Goal: Information Seeking & Learning: Learn about a topic

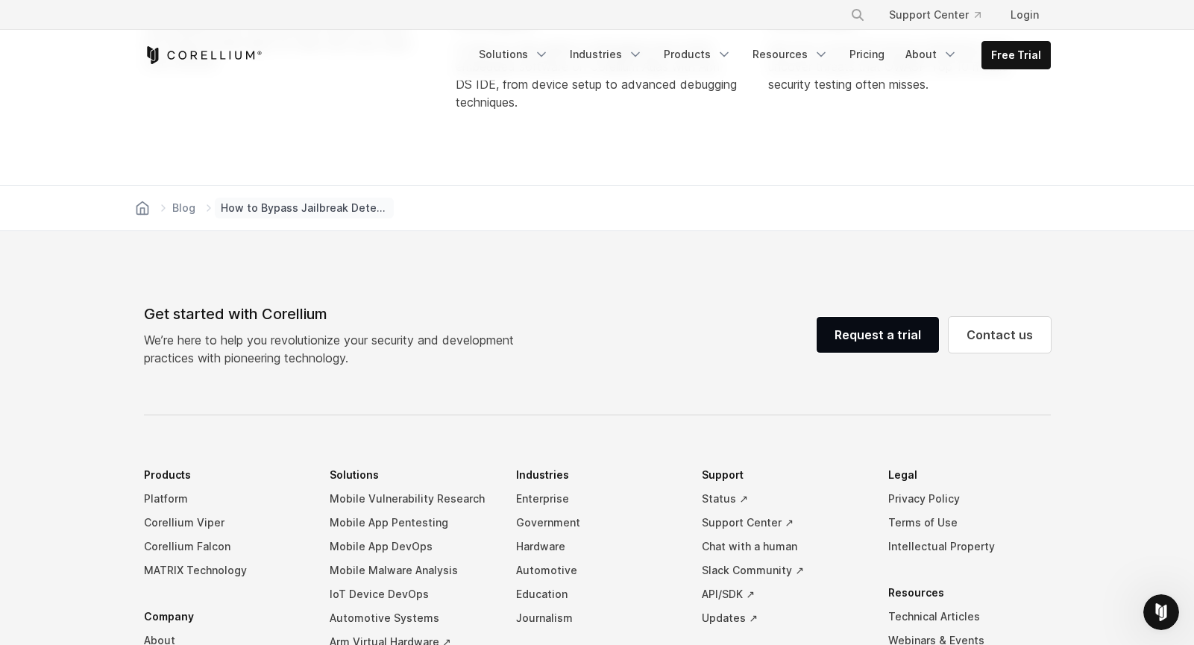
scroll to position [7410, 0]
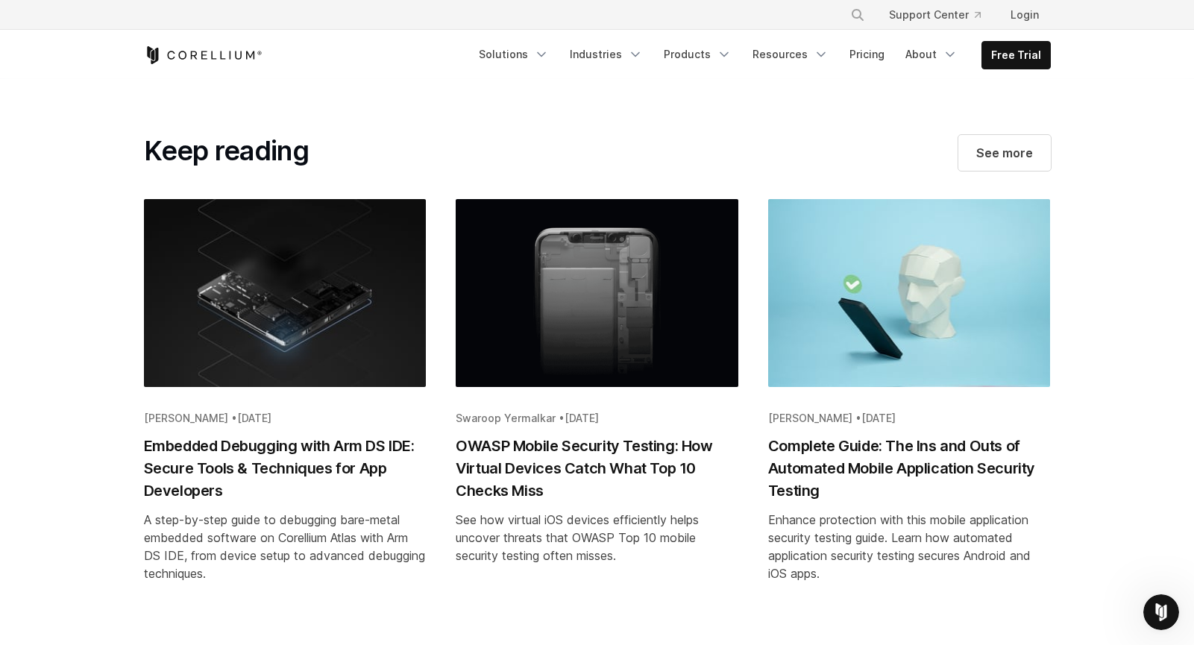
scroll to position [5975, 0]
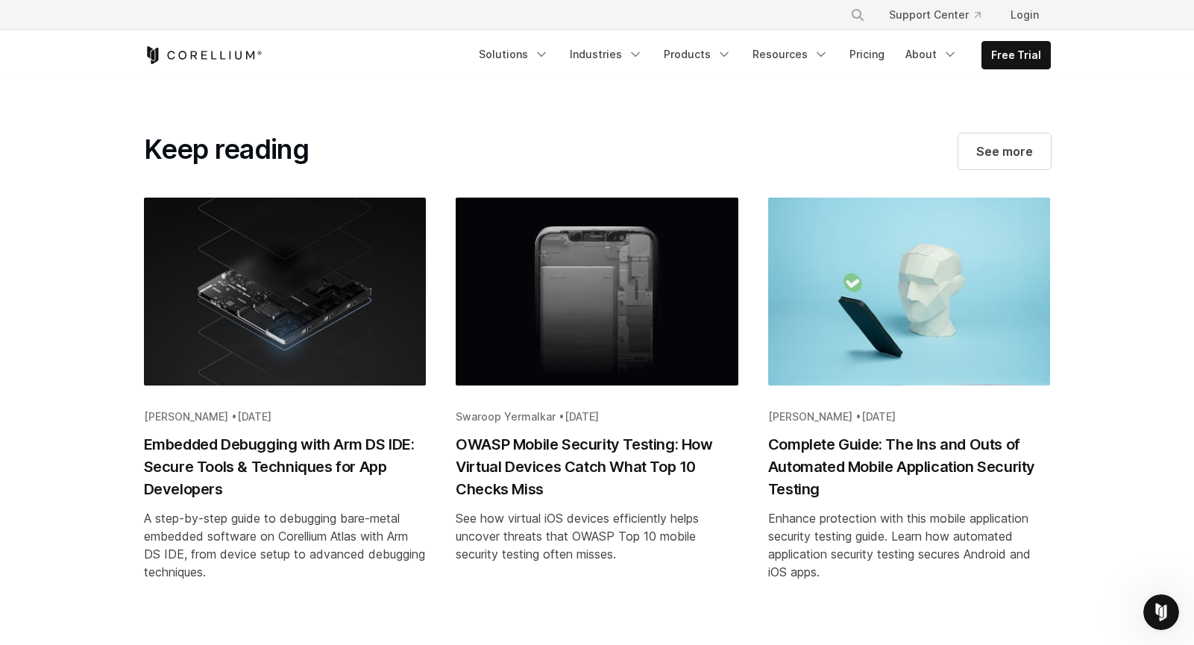
click at [812, 469] on h2 "Complete Guide: The Ins and Outs of Automated Mobile Application Security Testi…" at bounding box center [909, 466] width 283 height 67
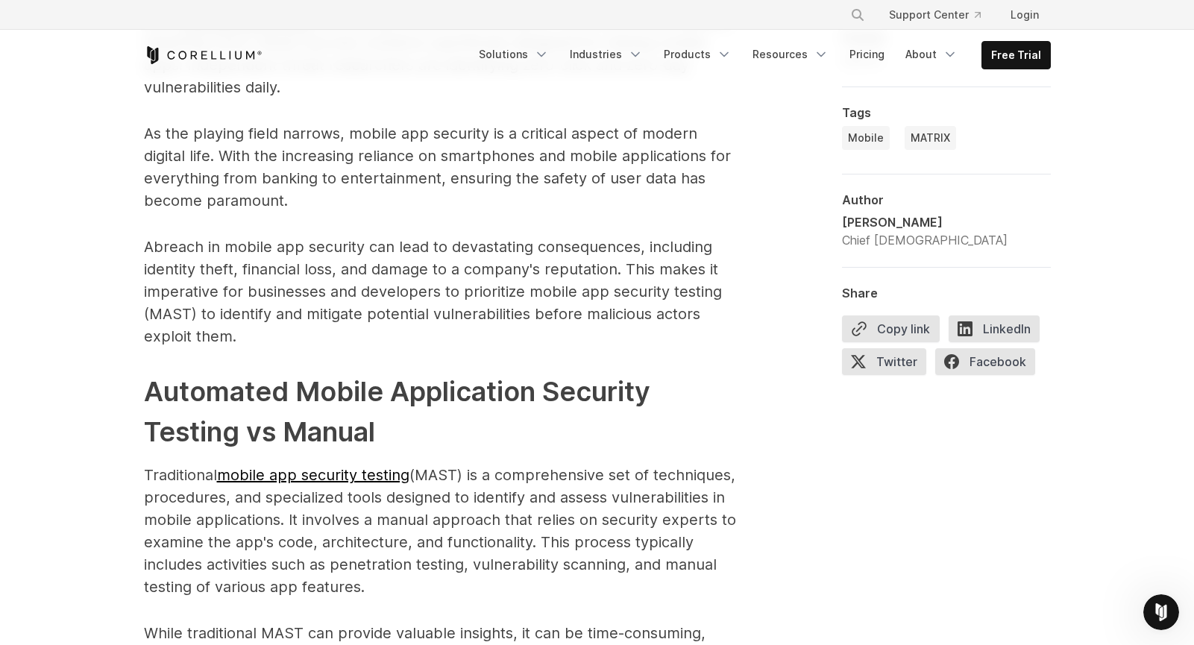
scroll to position [1210, 0]
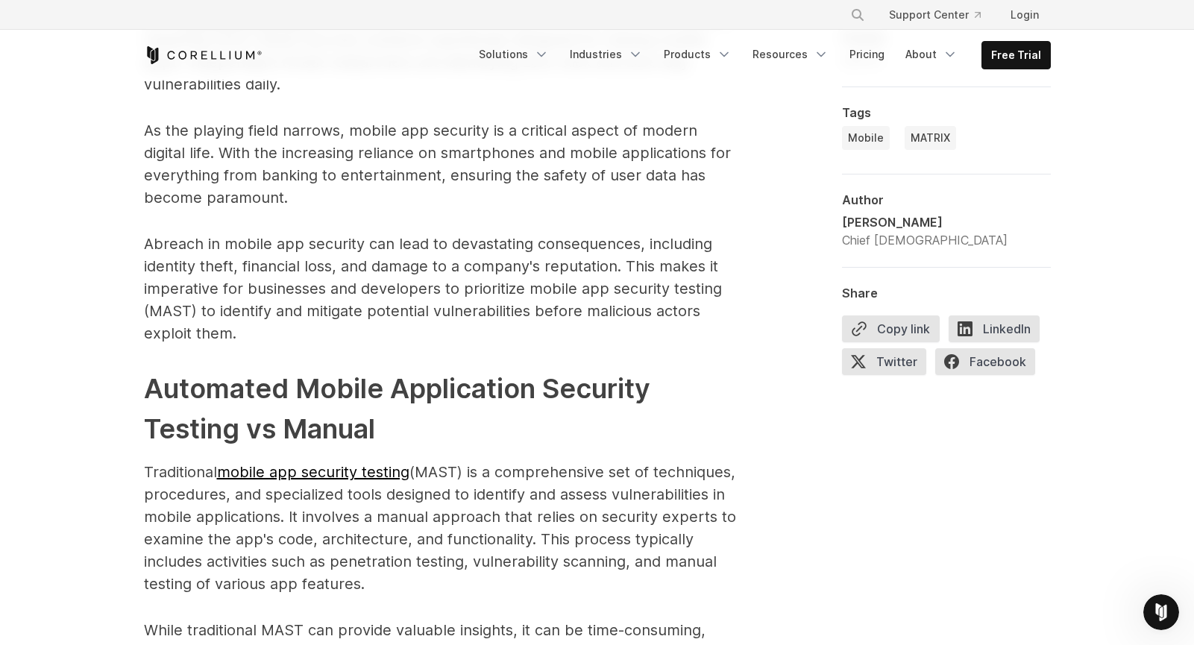
click at [358, 476] on link "mobile app security testing" at bounding box center [313, 472] width 192 height 18
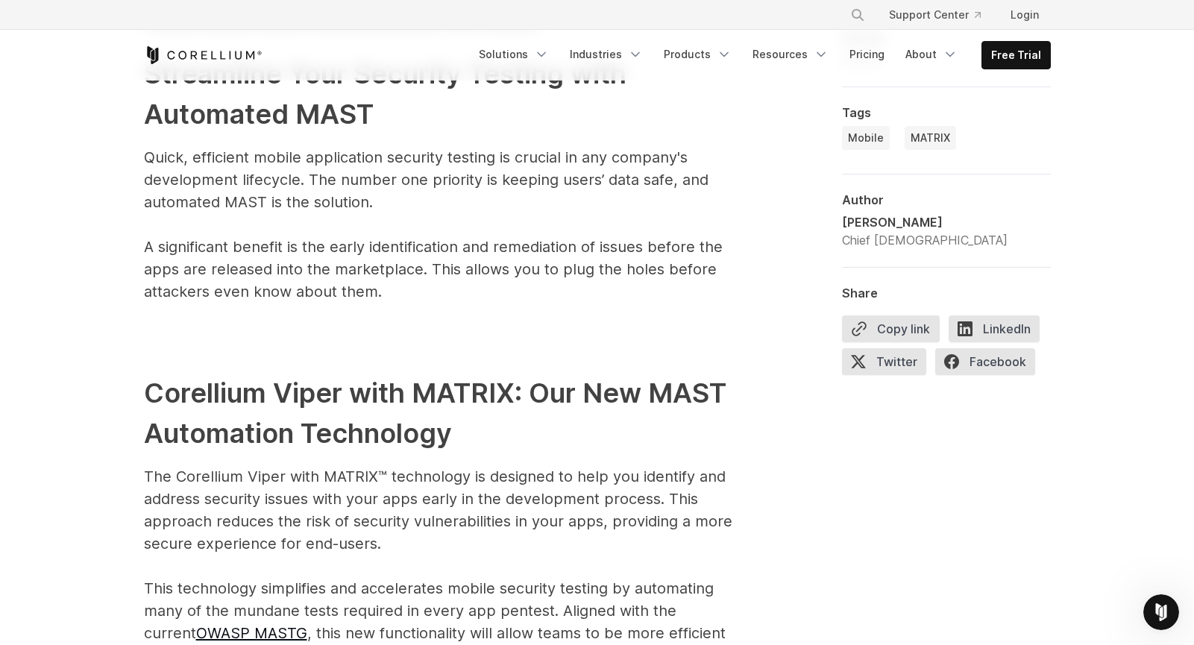
scroll to position [3639, 0]
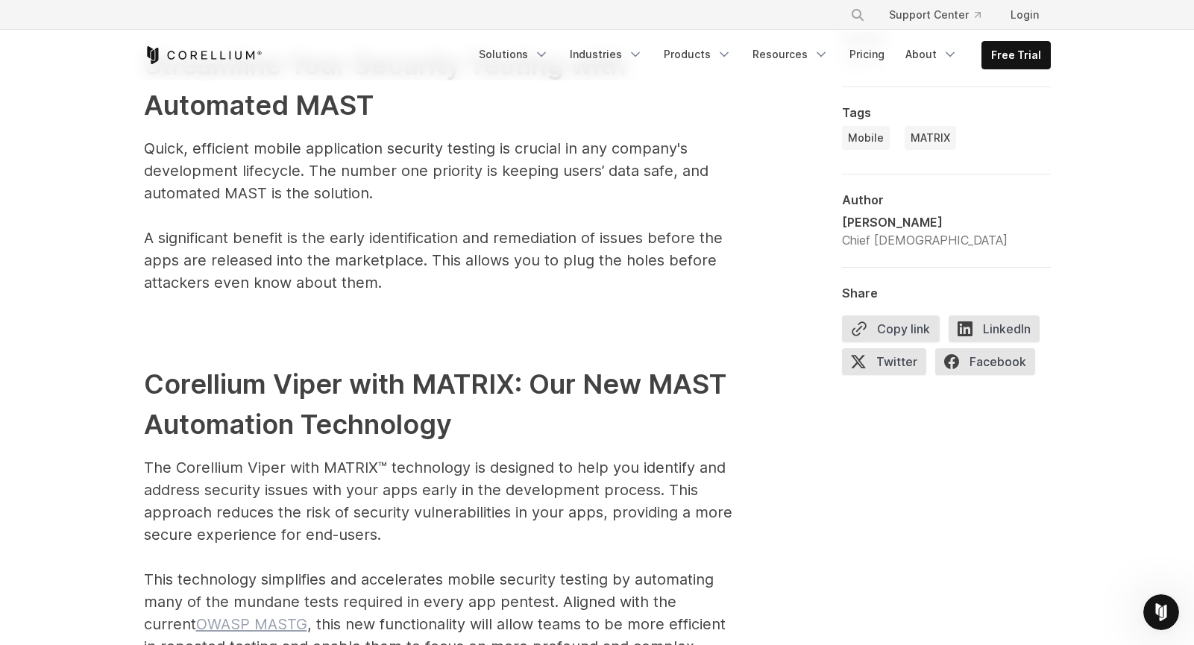
click at [204, 615] on link "OWASP MASTG" at bounding box center [251, 624] width 111 height 18
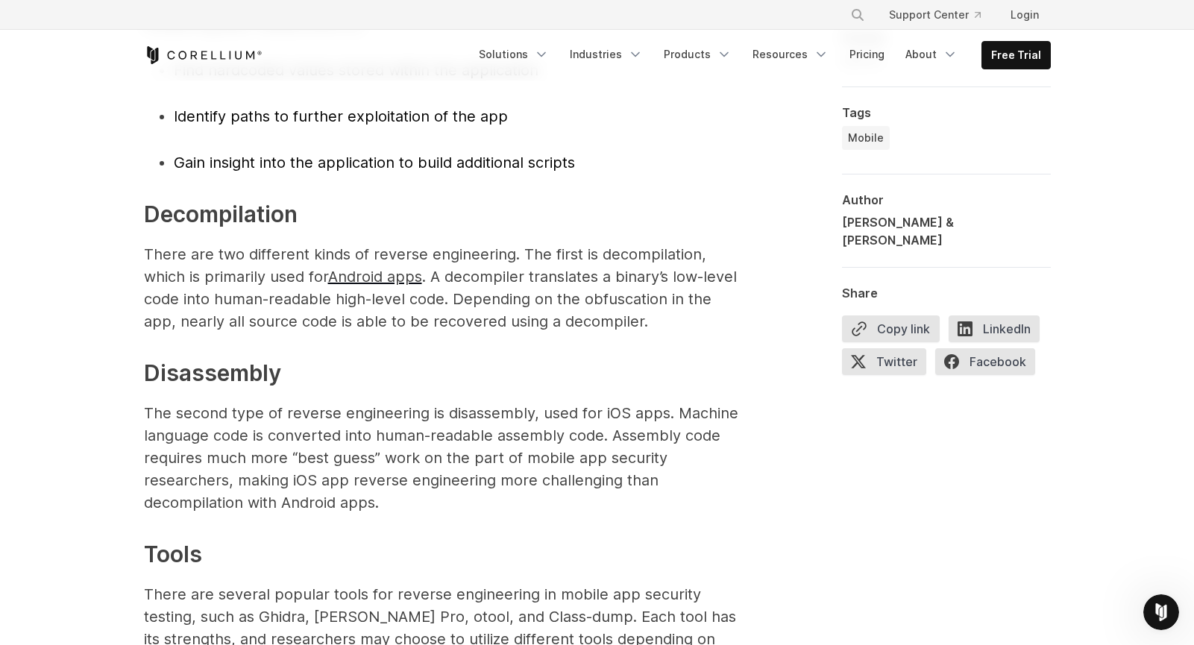
scroll to position [8413, 0]
click at [549, 51] on icon "Navigation Menu" at bounding box center [541, 54] width 15 height 15
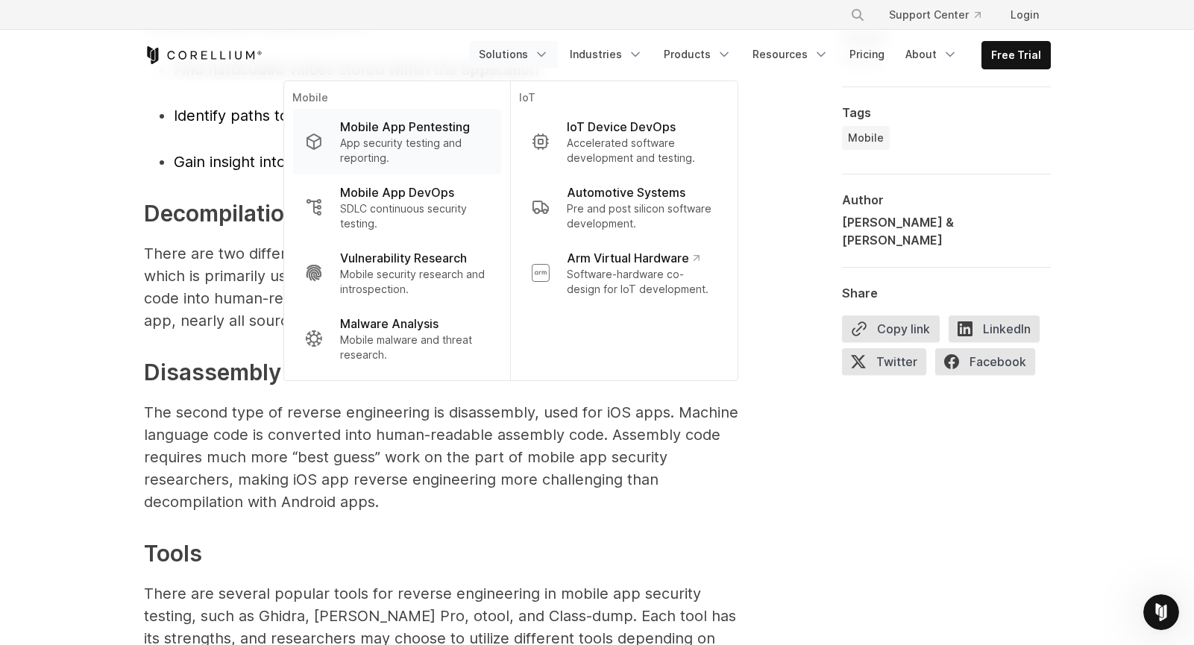
click at [419, 134] on p "Mobile App Pentesting" at bounding box center [405, 127] width 130 height 18
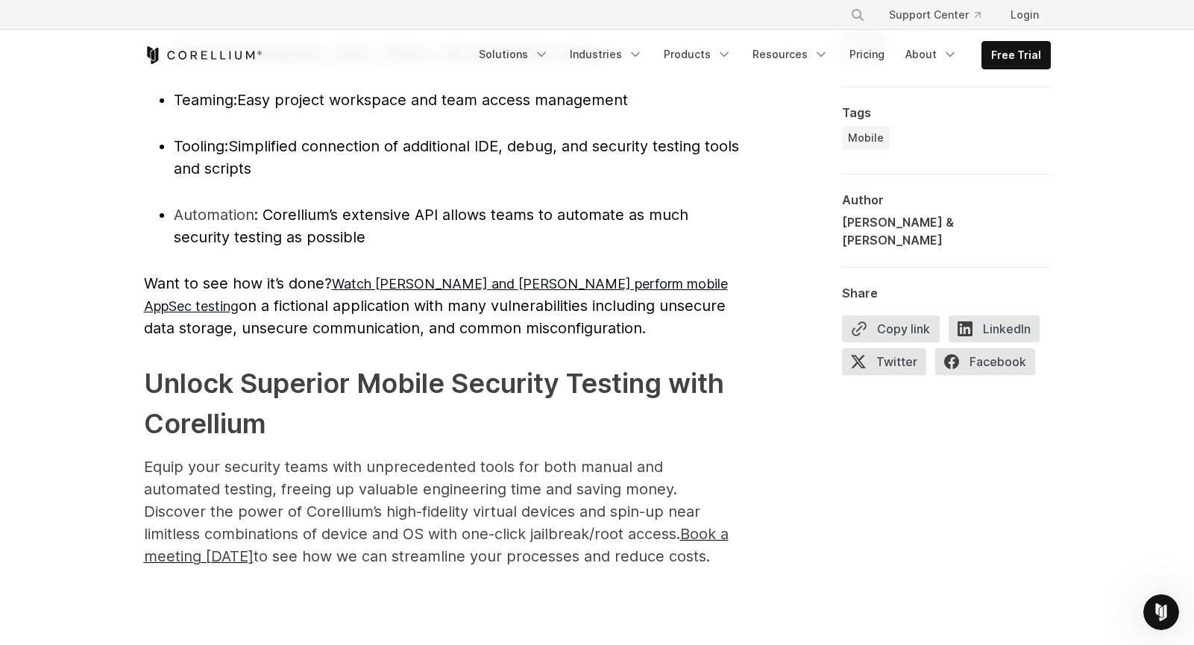
scroll to position [10101, 0]
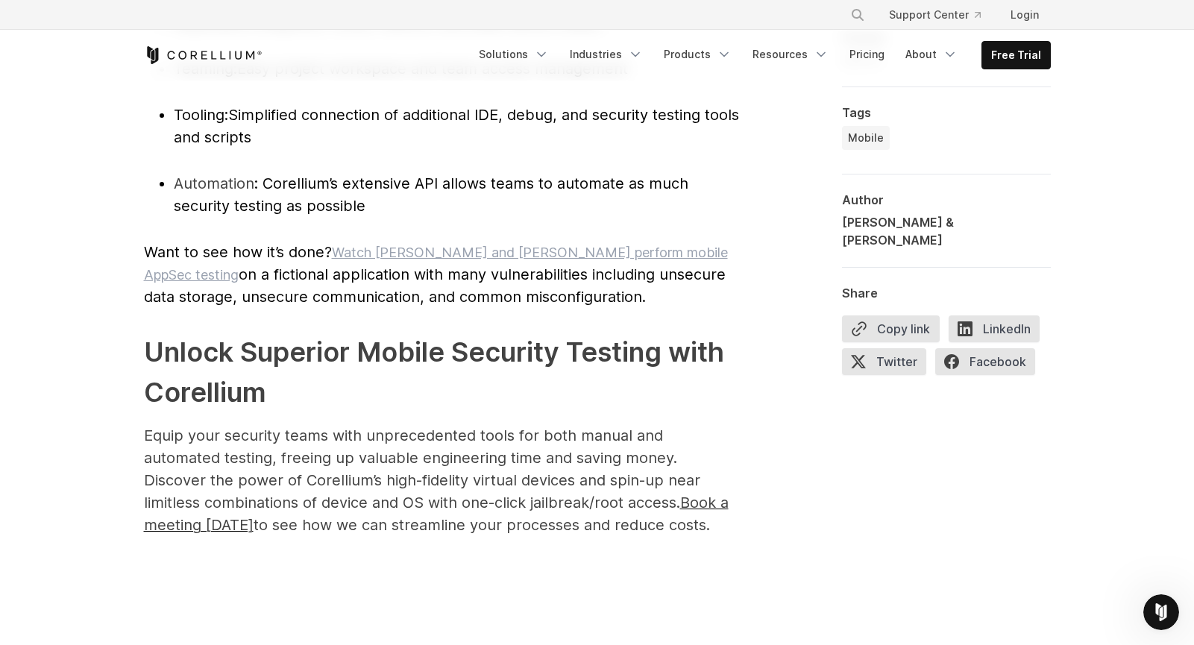
click at [612, 283] on link "Watch Brian and Steven perform mobile AppSec testing" at bounding box center [436, 264] width 584 height 38
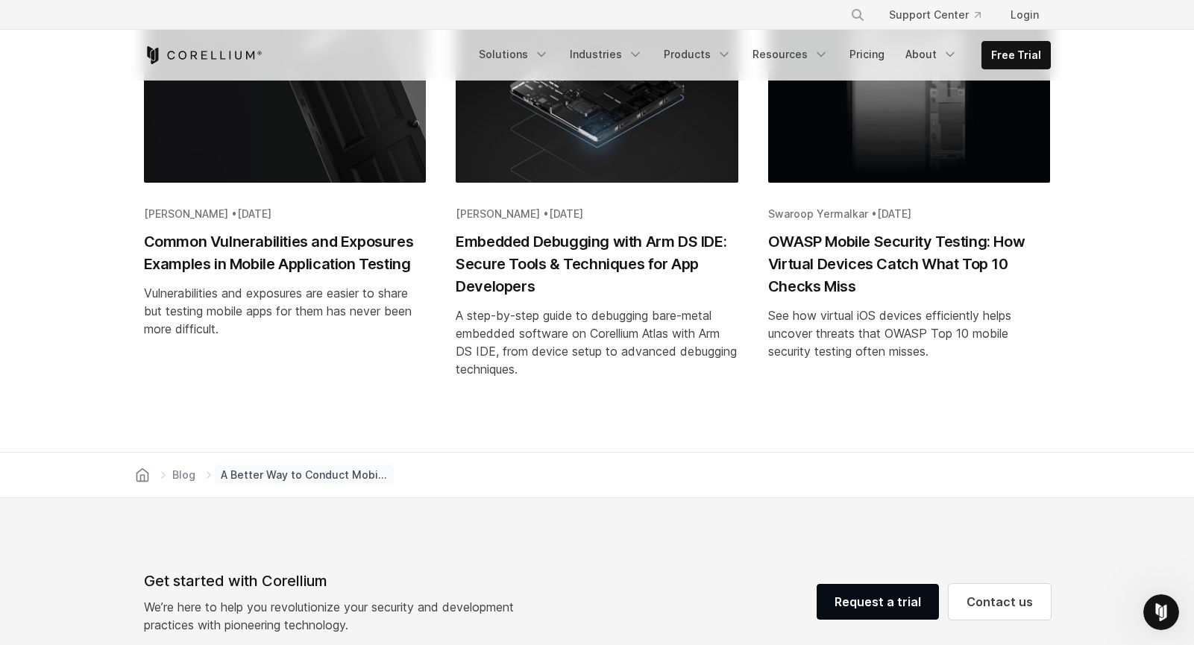
scroll to position [10881, 0]
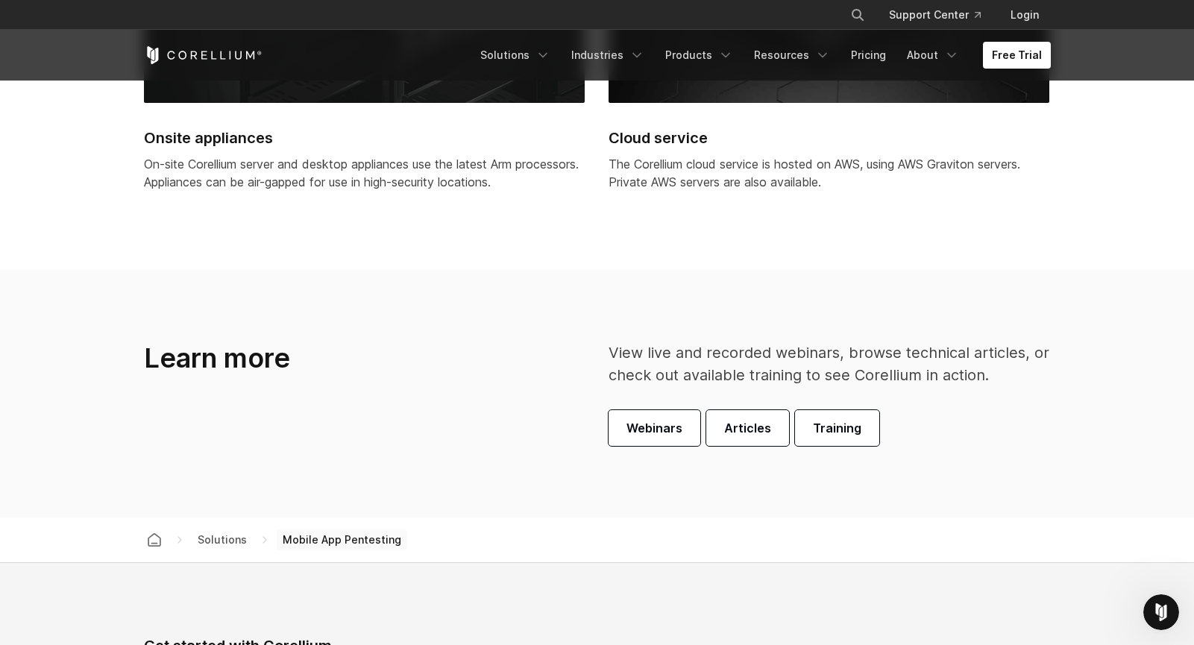
scroll to position [4146, 0]
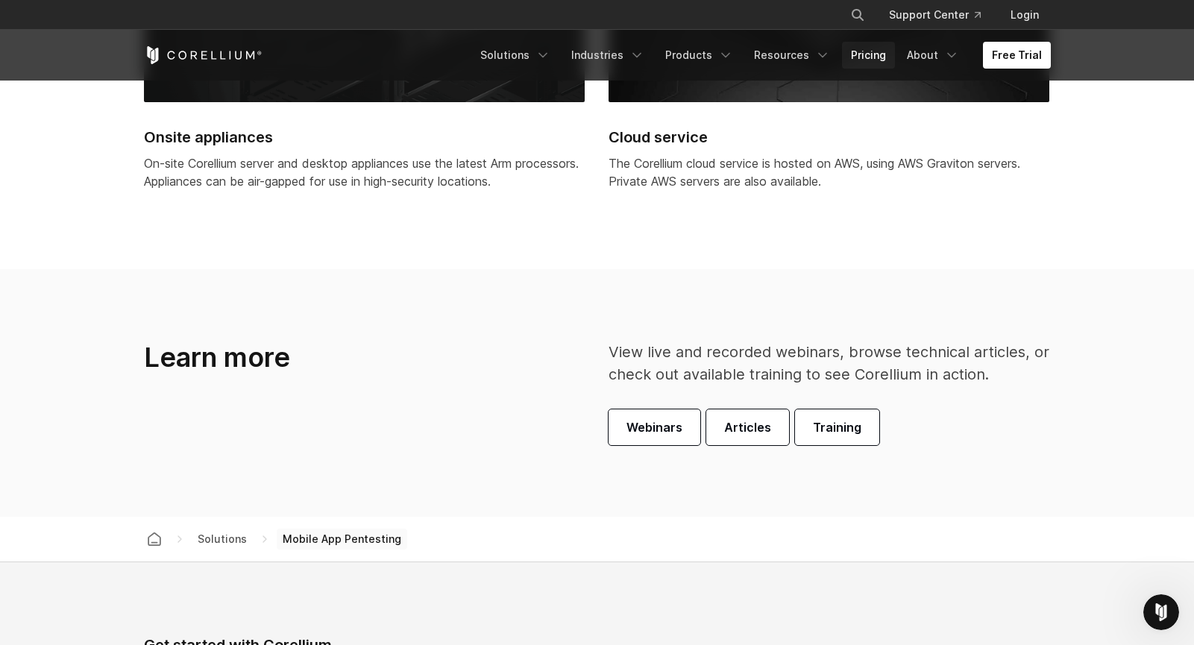
click at [877, 54] on link "Pricing" at bounding box center [868, 55] width 53 height 27
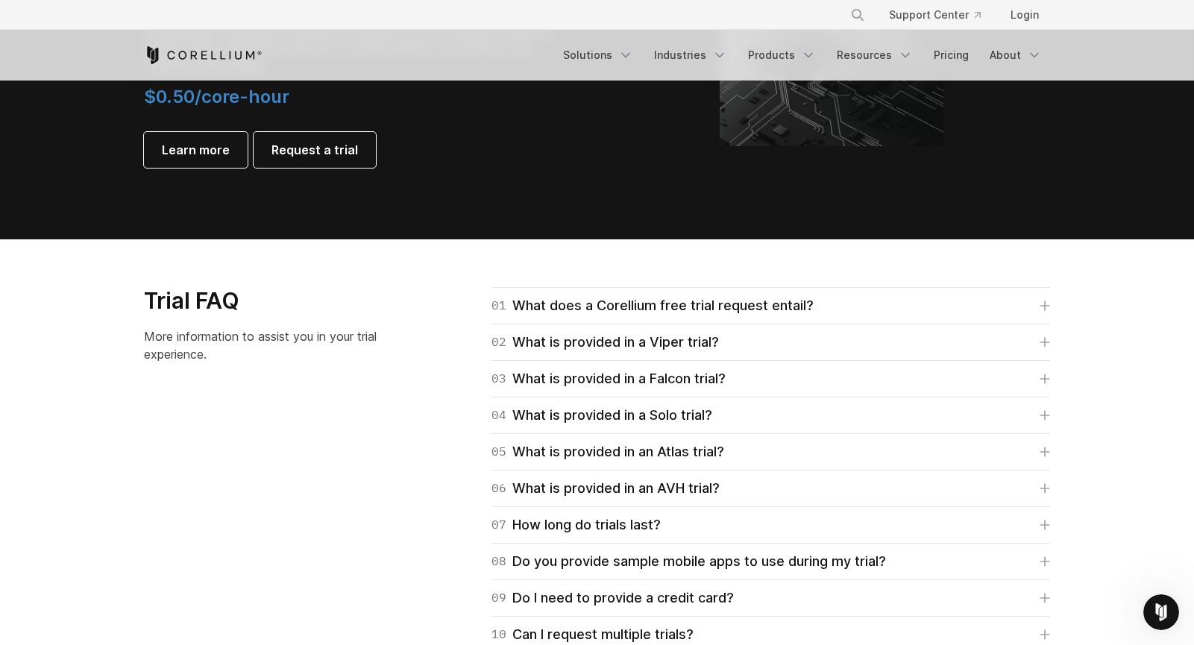
scroll to position [2067, 0]
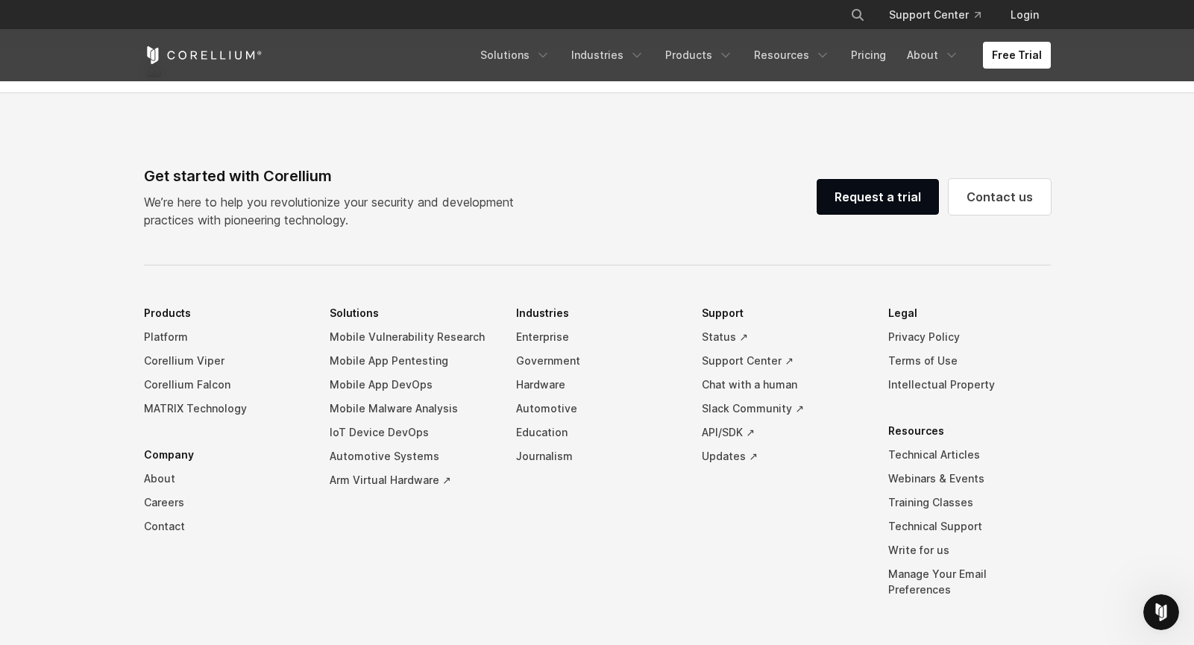
scroll to position [1958, 0]
